Goal: Use online tool/utility: Utilize a website feature to perform a specific function

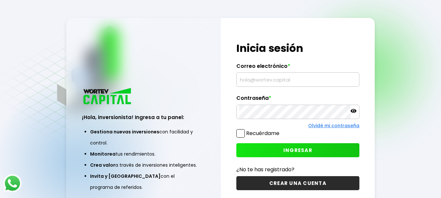
type input "[EMAIL_ADDRESS][DOMAIN_NAME]"
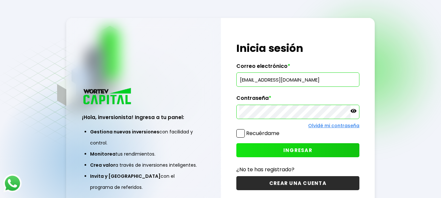
click at [308, 149] on span "INGRESAR" at bounding box center [297, 150] width 29 height 7
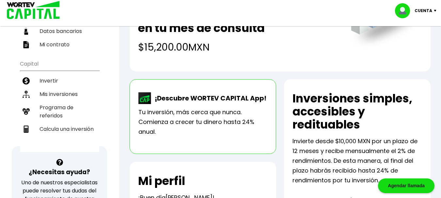
scroll to position [101, 0]
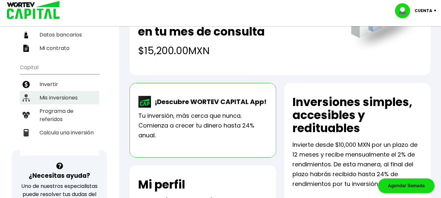
click at [78, 98] on li "Mis inversiones" at bounding box center [59, 97] width 79 height 13
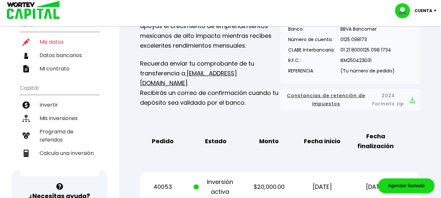
scroll to position [83, 0]
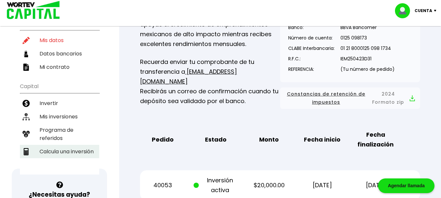
click at [79, 153] on li "Calcula una inversión" at bounding box center [59, 151] width 79 height 13
select select "1"
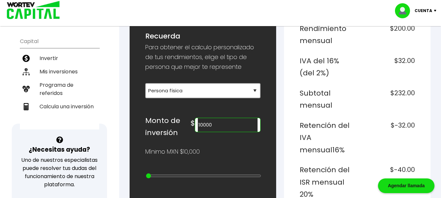
scroll to position [124, 0]
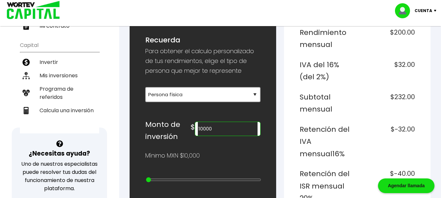
click at [241, 128] on input "10000" at bounding box center [228, 129] width 60 height 14
type input "200000"
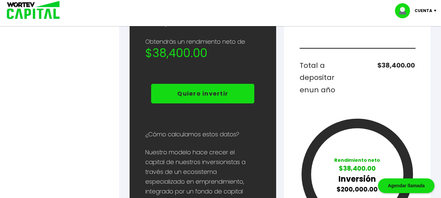
scroll to position [387, 0]
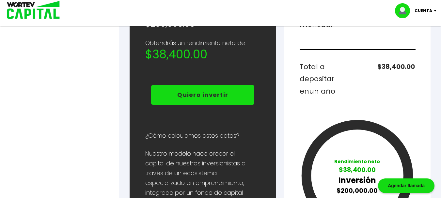
click at [336, 16] on div "Cuenta Editar perfil Cerrar sesión" at bounding box center [220, 10] width 441 height 21
